Goal: Check status: Check status

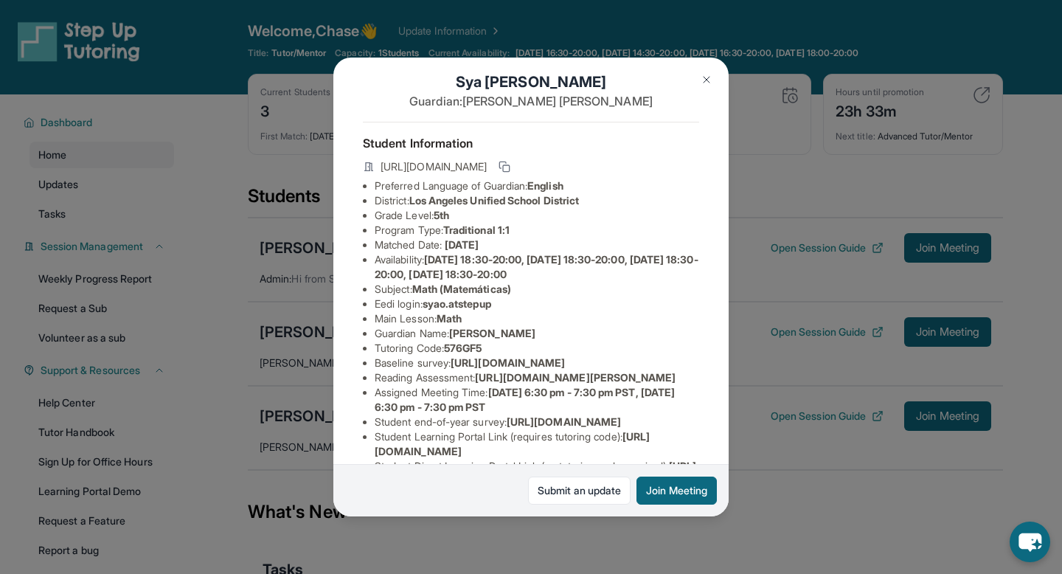
scroll to position [17, 0]
click at [703, 77] on img at bounding box center [706, 80] width 12 height 12
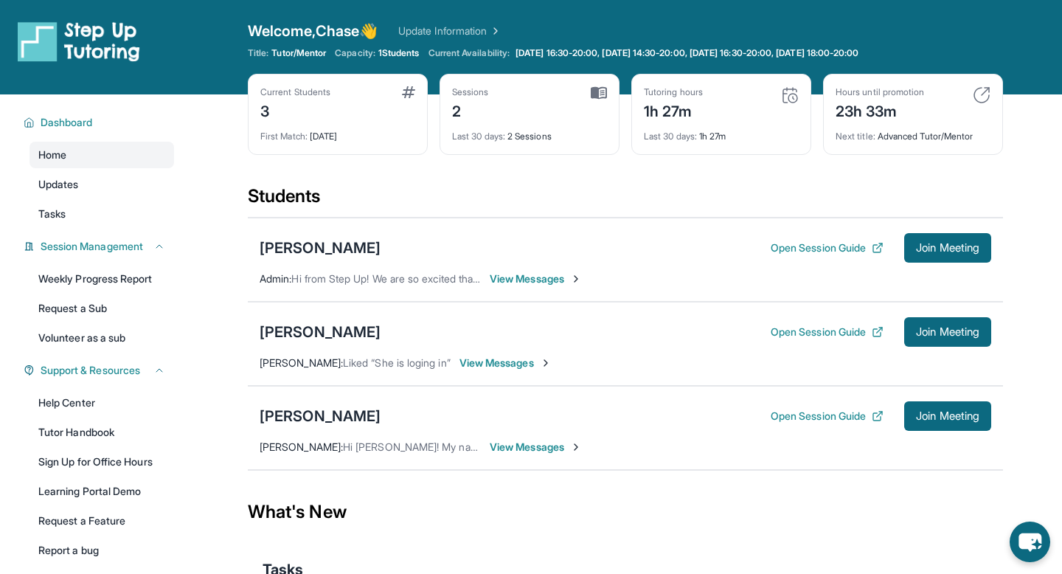
click at [613, 186] on div "Students" at bounding box center [625, 200] width 755 height 32
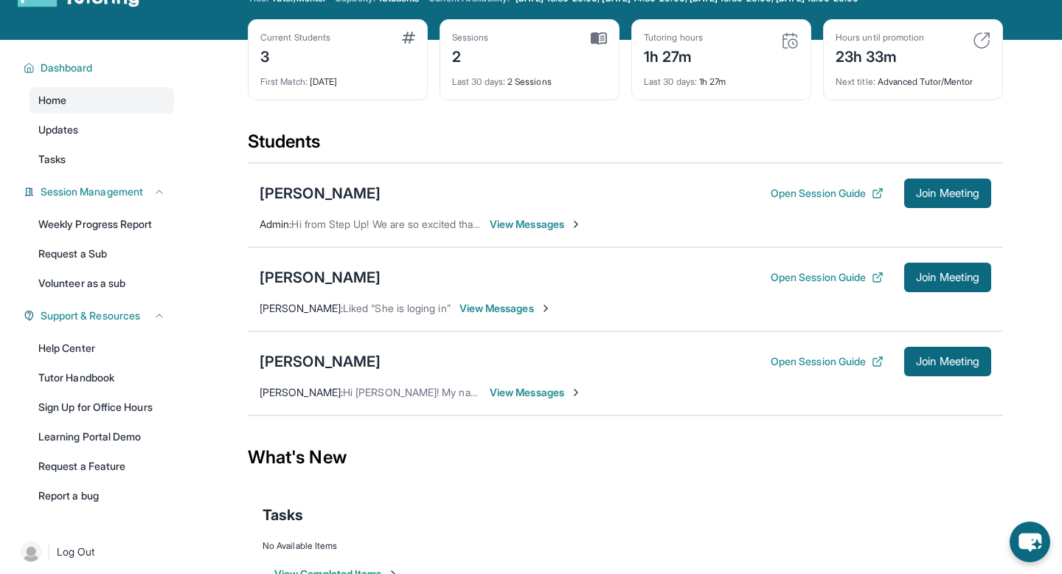
scroll to position [97, 0]
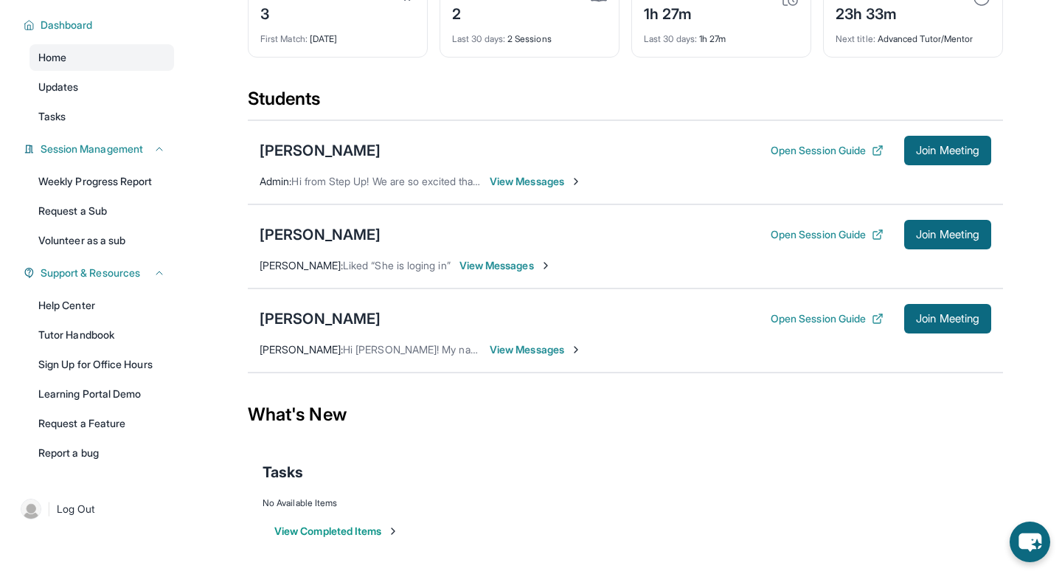
click at [339, 535] on button "View Completed Items" at bounding box center [336, 530] width 125 height 15
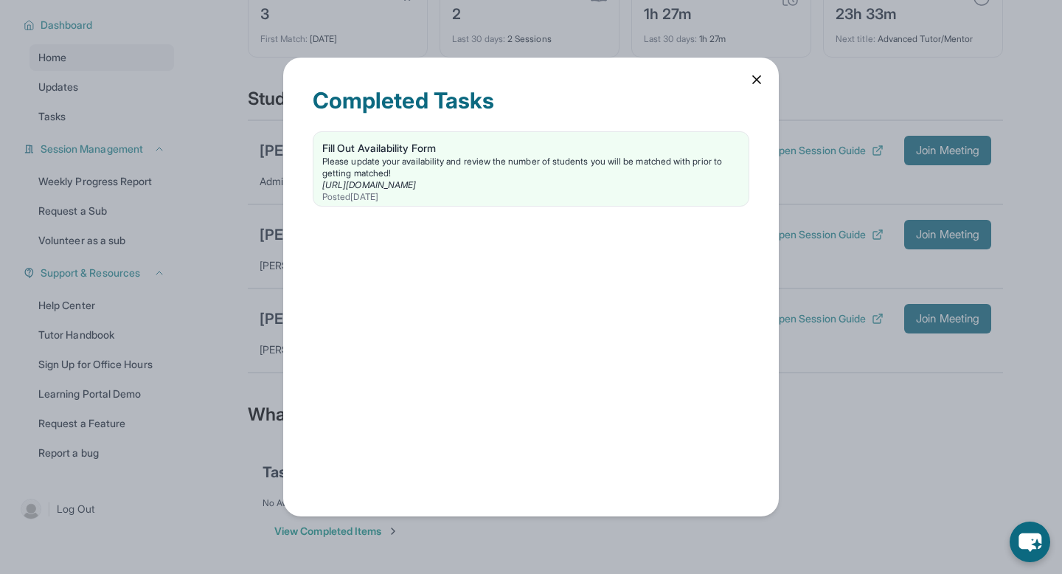
click at [759, 81] on icon at bounding box center [756, 79] width 15 height 15
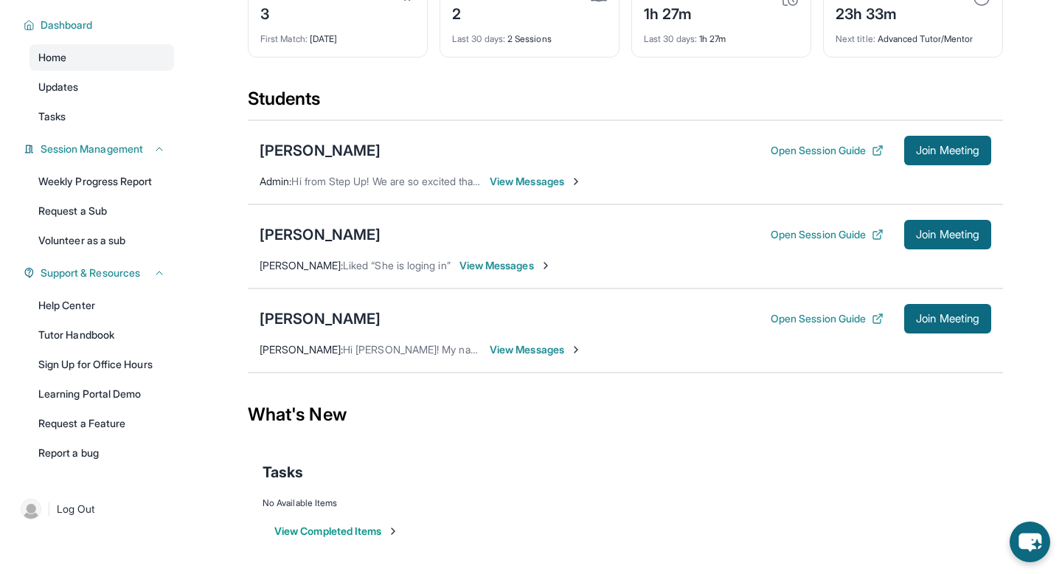
scroll to position [0, 0]
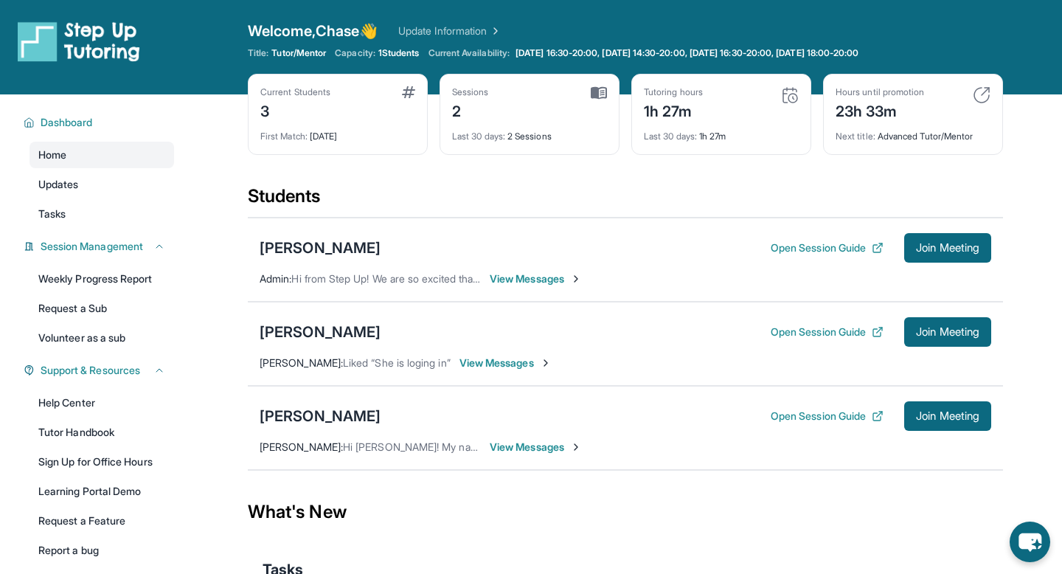
click at [768, 105] on div "Tutoring hours 1h 27m" at bounding box center [721, 103] width 155 height 35
